Goal: Task Accomplishment & Management: Use online tool/utility

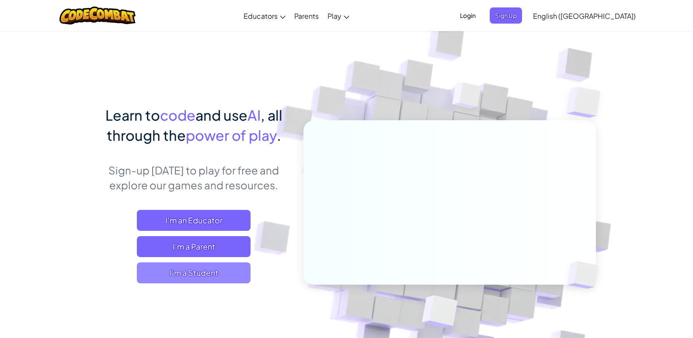
click at [182, 271] on span "I'm a Student" at bounding box center [194, 273] width 114 height 21
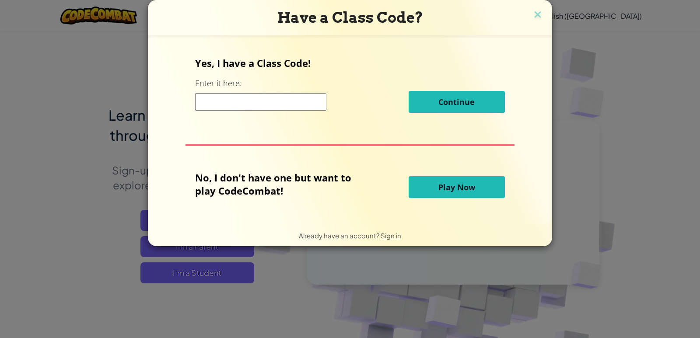
click at [457, 194] on button "Play Now" at bounding box center [457, 187] width 96 height 22
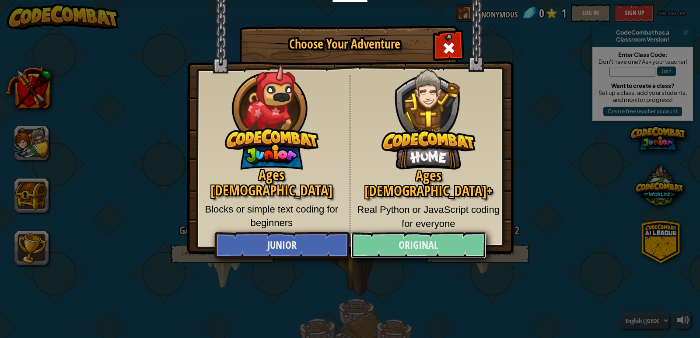
click at [417, 244] on link "Original" at bounding box center [418, 245] width 135 height 26
